Goal: Check status

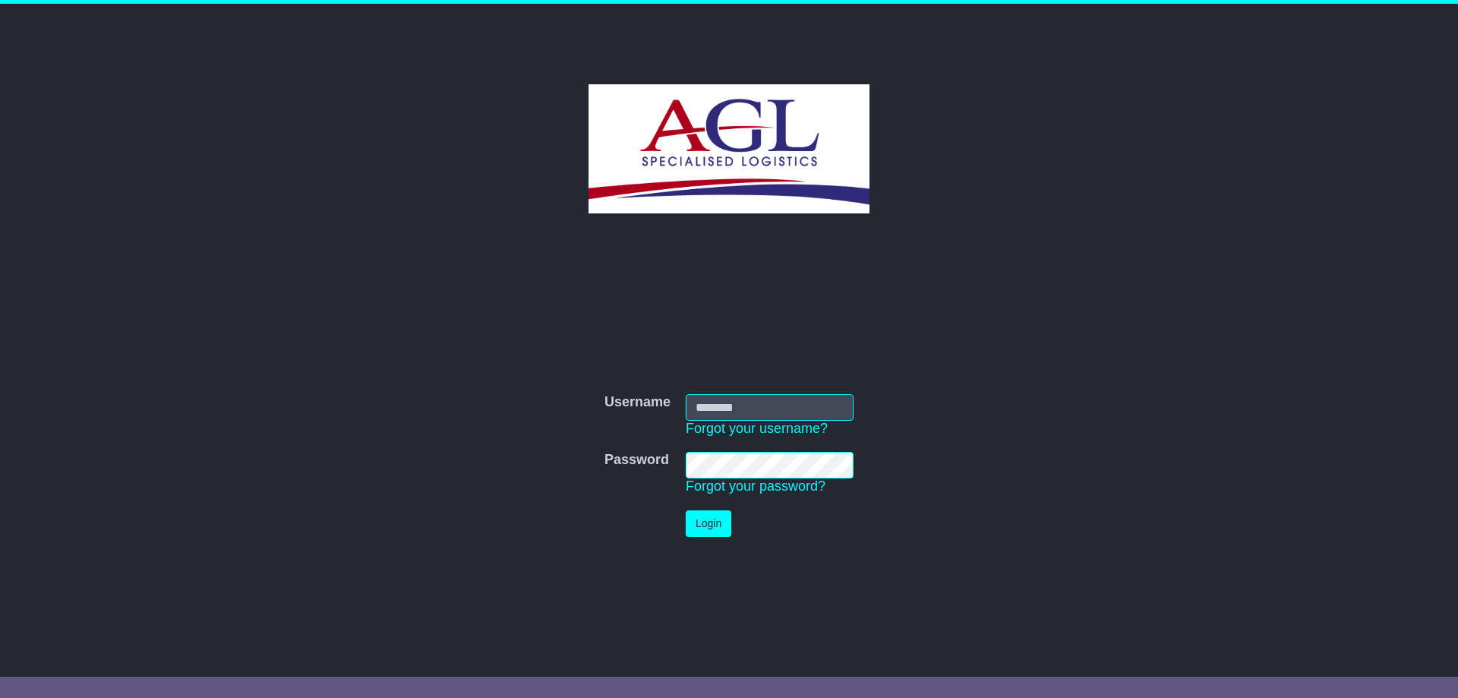
type input "***"
click at [696, 517] on button "Login" at bounding box center [709, 523] width 46 height 27
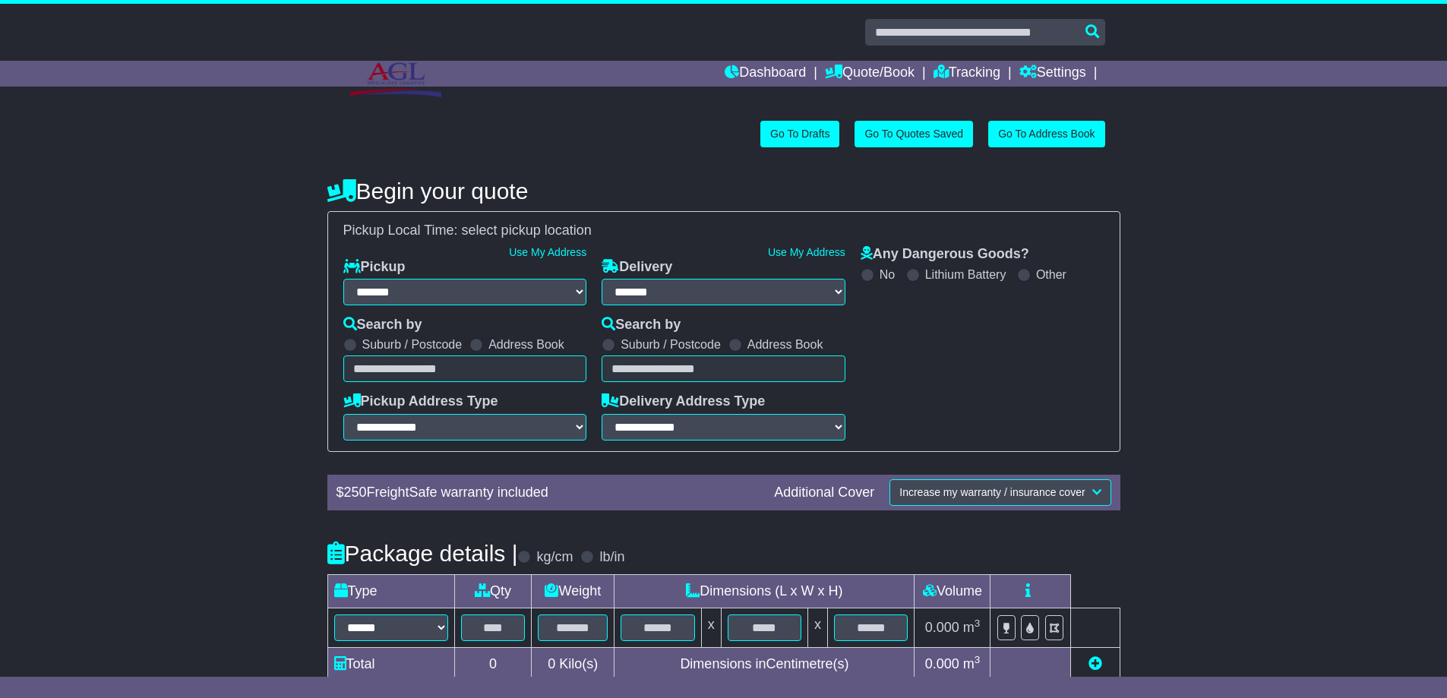
select select "**"
click at [958, 69] on link "Tracking" at bounding box center [966, 74] width 67 height 26
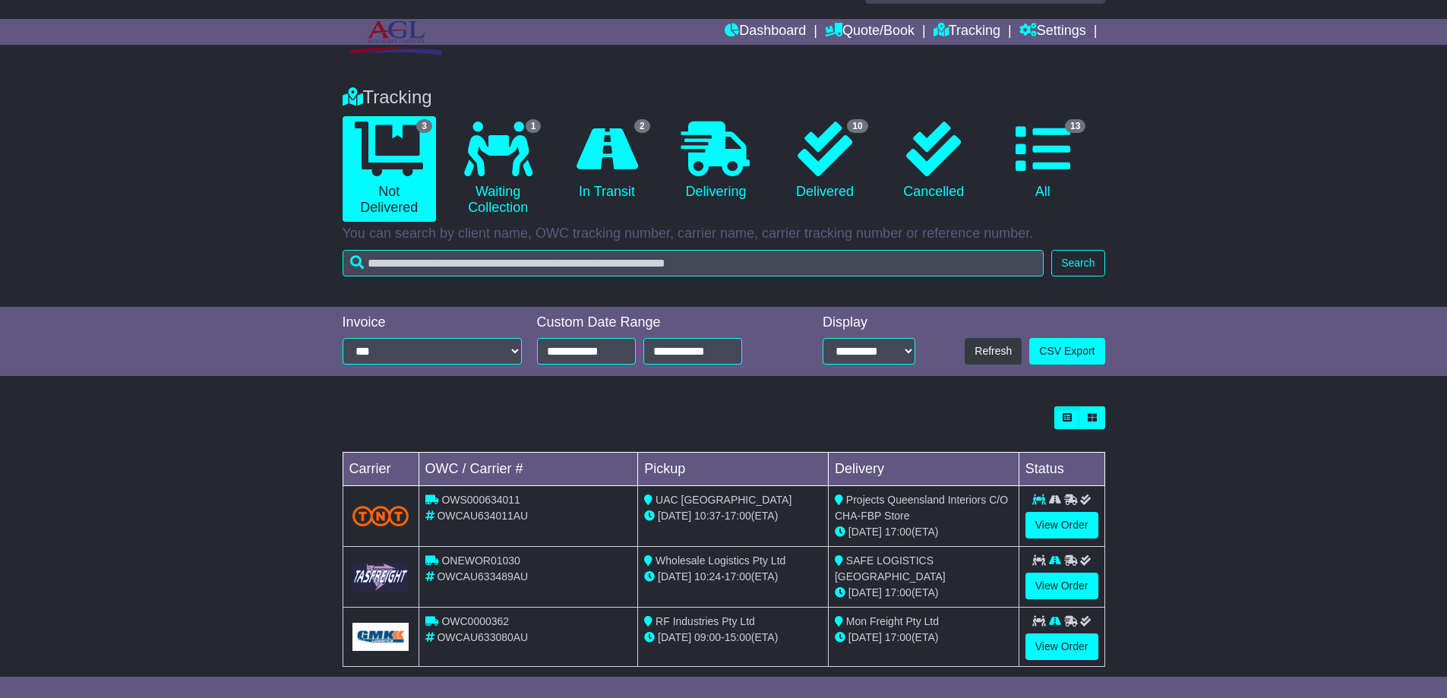
scroll to position [63, 0]
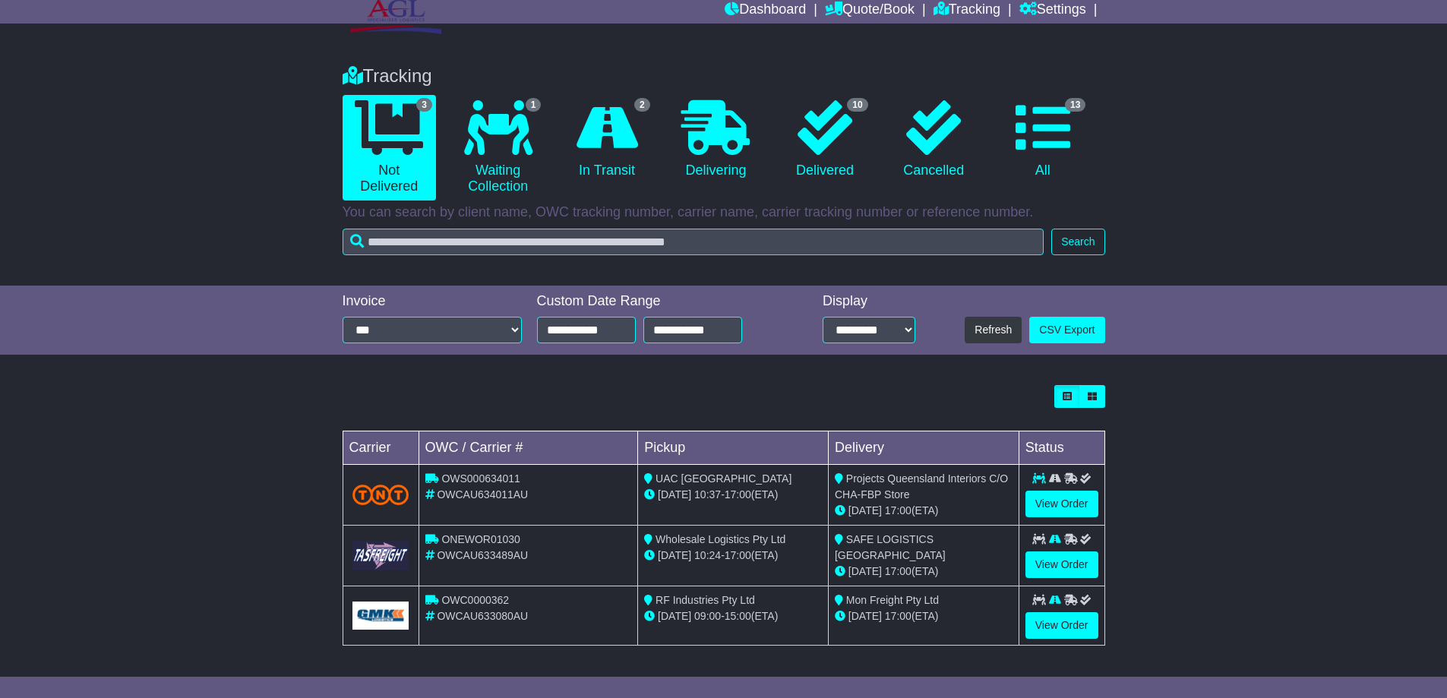
drag, startPoint x: 845, startPoint y: 481, endPoint x: 955, endPoint y: 507, distance: 113.3
click at [955, 507] on td "Projects Queensland Interiors C/O CHA-FBP Store 15 Aug 17:00 (ETA)" at bounding box center [923, 495] width 191 height 61
click at [907, 565] on span "17:00" at bounding box center [898, 571] width 27 height 12
drag, startPoint x: 670, startPoint y: 537, endPoint x: 794, endPoint y: 561, distance: 126.0
click at [794, 561] on td "Wholesale Logistics Pty Ltd 13 Aug 10:24 - 17:00 (ETA)" at bounding box center [733, 556] width 191 height 61
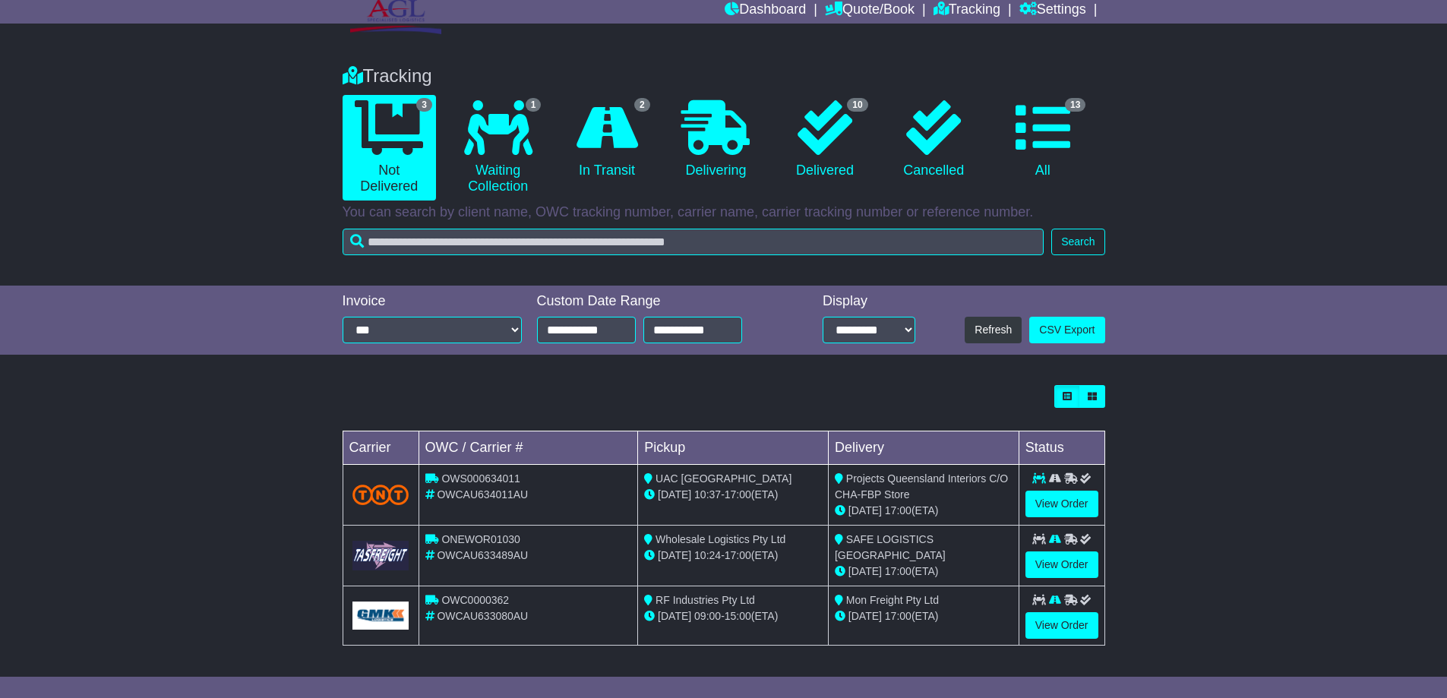
click at [728, 558] on div "13 Aug 10:24 - 17:00 (ETA)" at bounding box center [733, 556] width 178 height 16
click at [477, 161] on link "1 Waiting Collection" at bounding box center [497, 148] width 93 height 106
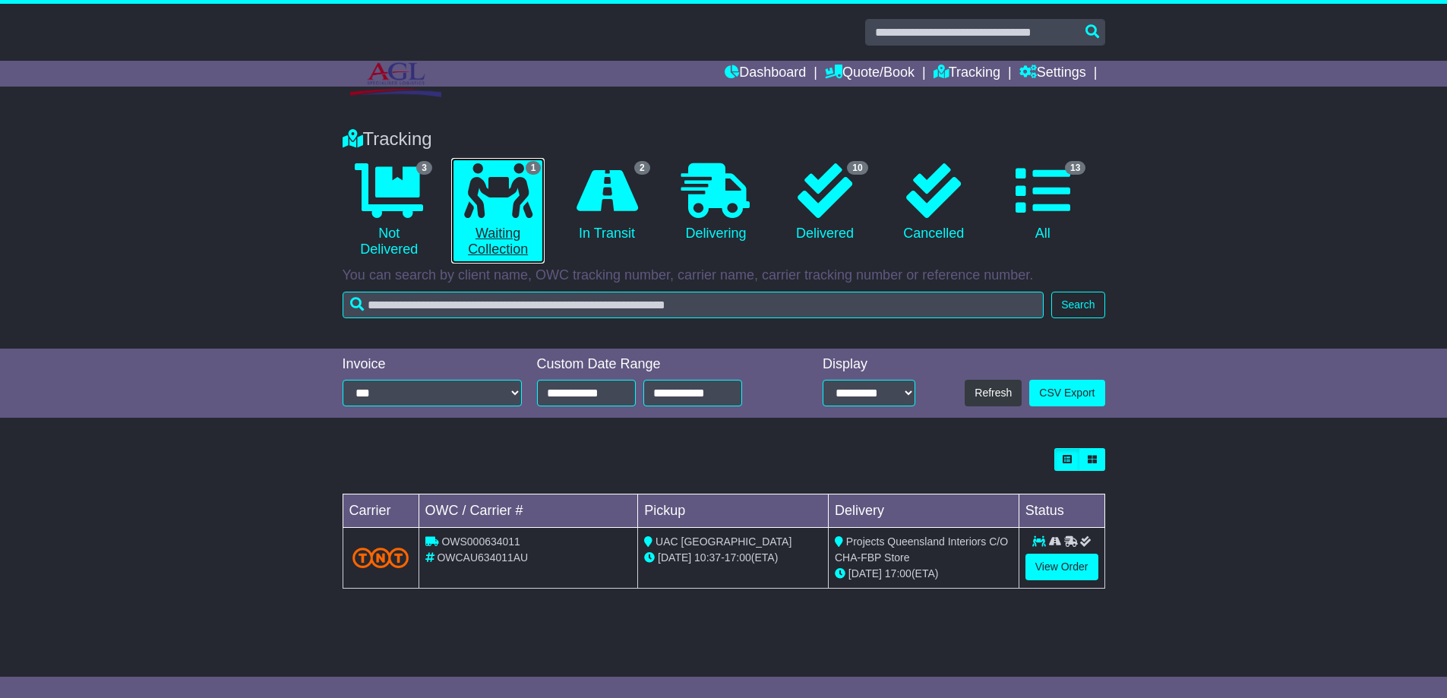
scroll to position [0, 0]
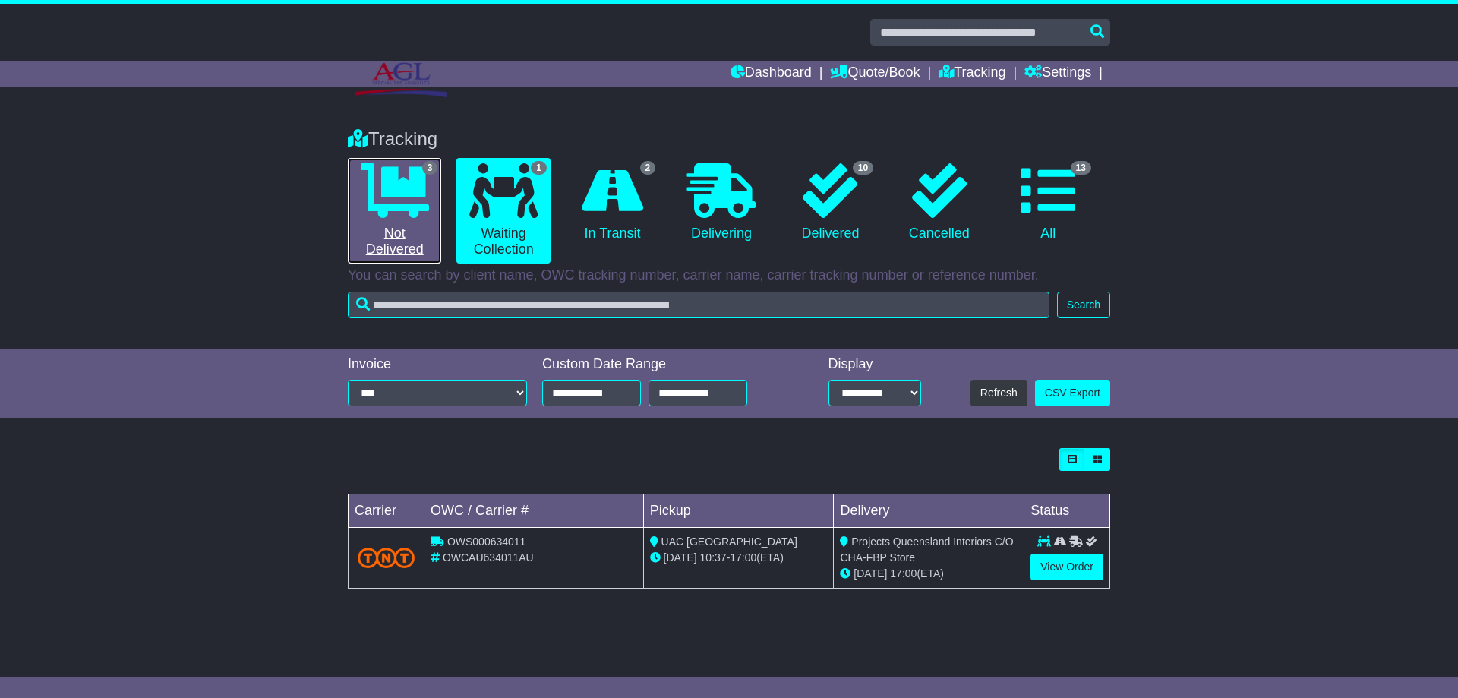
click at [417, 226] on link "3 Not Delivered" at bounding box center [394, 211] width 93 height 106
